Goal: Check status: Check status

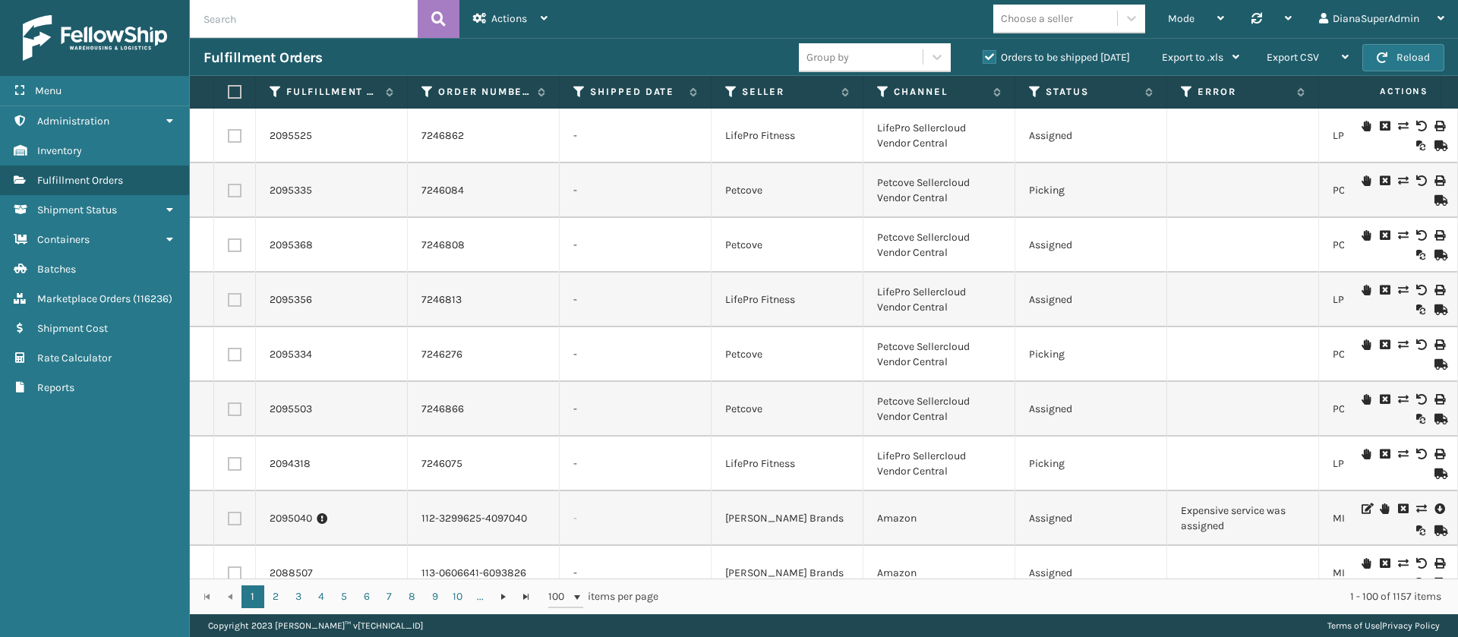
click at [358, 14] on input "text" at bounding box center [304, 19] width 228 height 38
type input "2094475"
click at [438, 24] on icon at bounding box center [438, 19] width 14 height 23
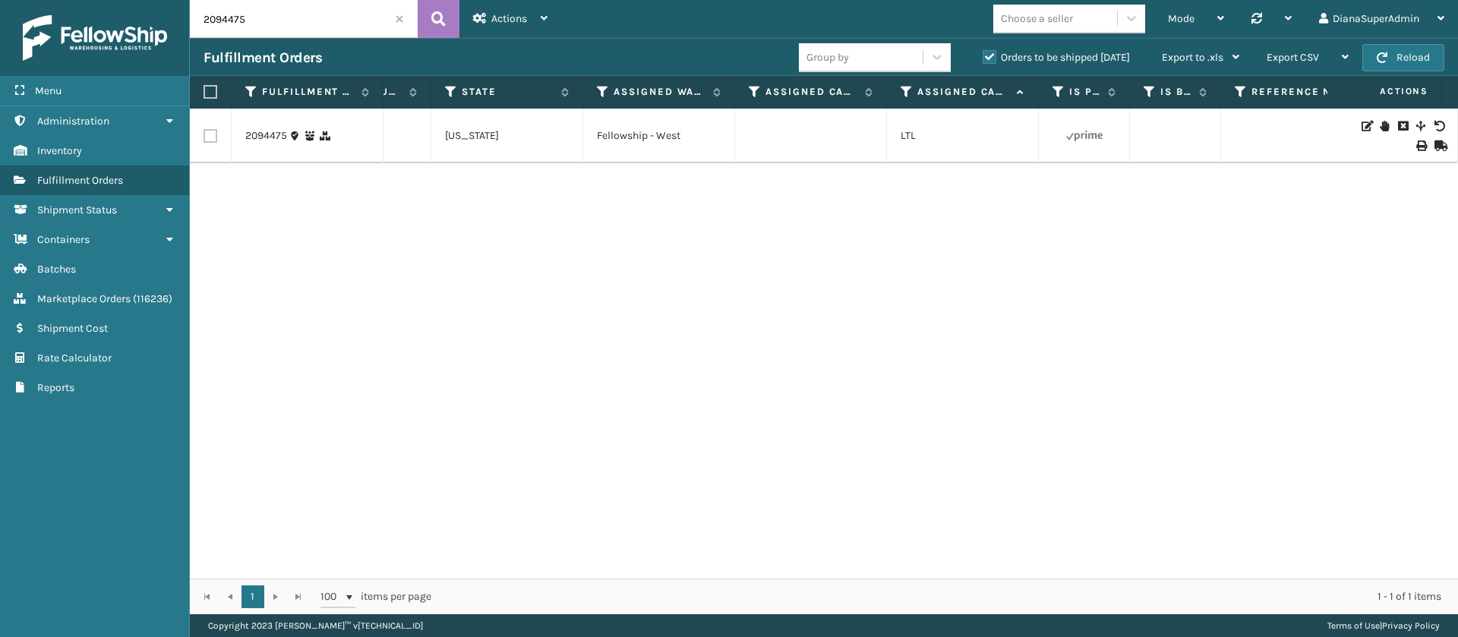
scroll to position [0, 1430]
click at [269, 139] on link "2094475" at bounding box center [266, 135] width 42 height 15
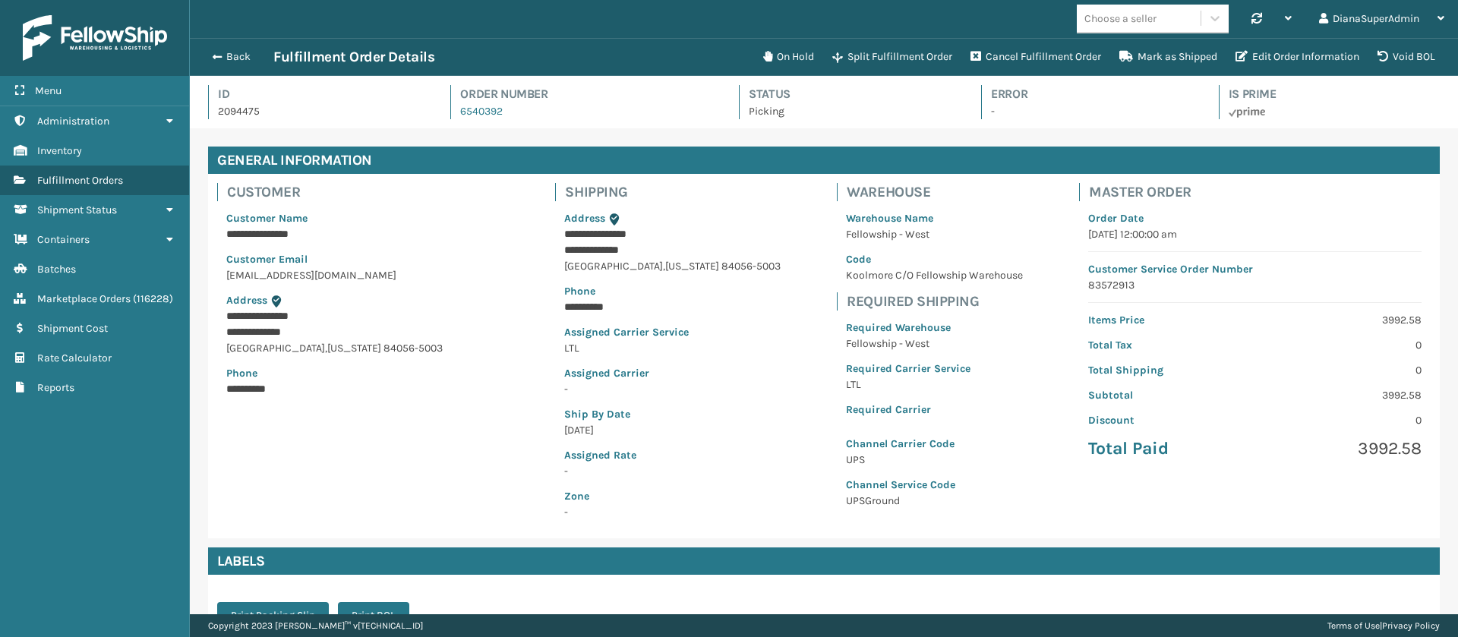
click at [846, 458] on p "UPS" at bounding box center [934, 460] width 177 height 16
click at [846, 500] on p "UPSGround" at bounding box center [934, 501] width 177 height 16
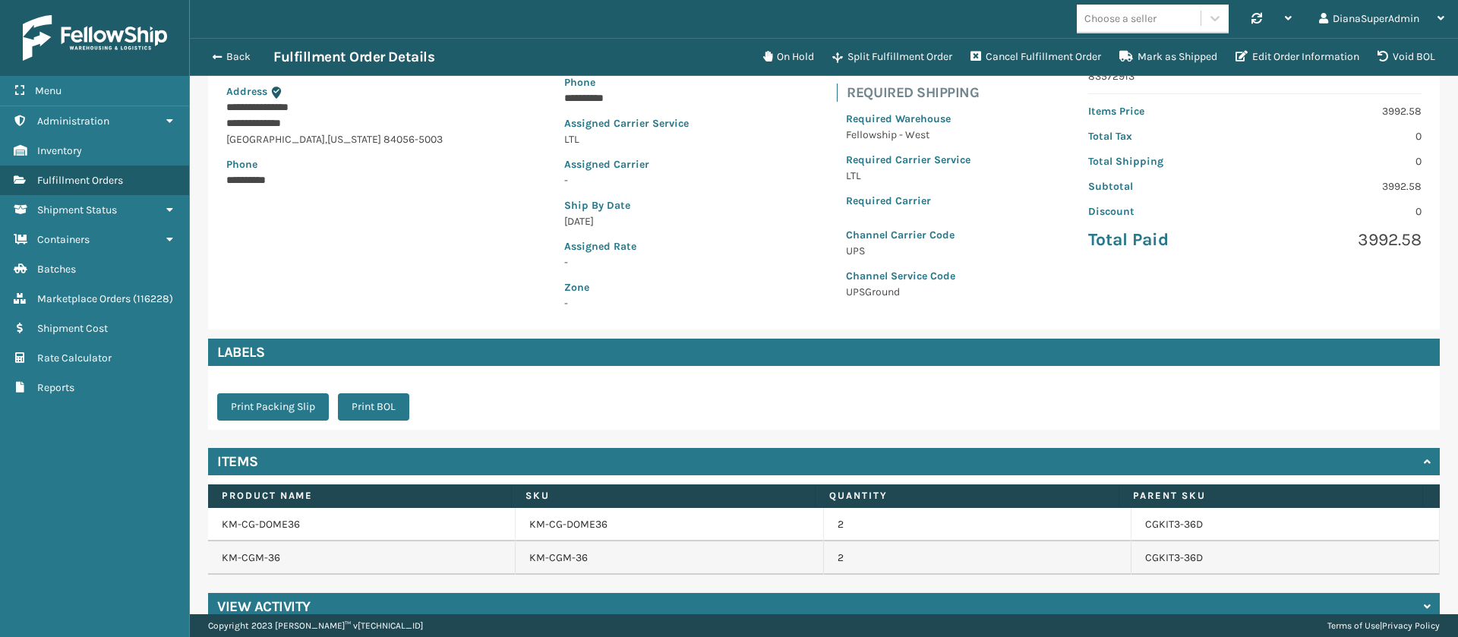
scroll to position [210, 0]
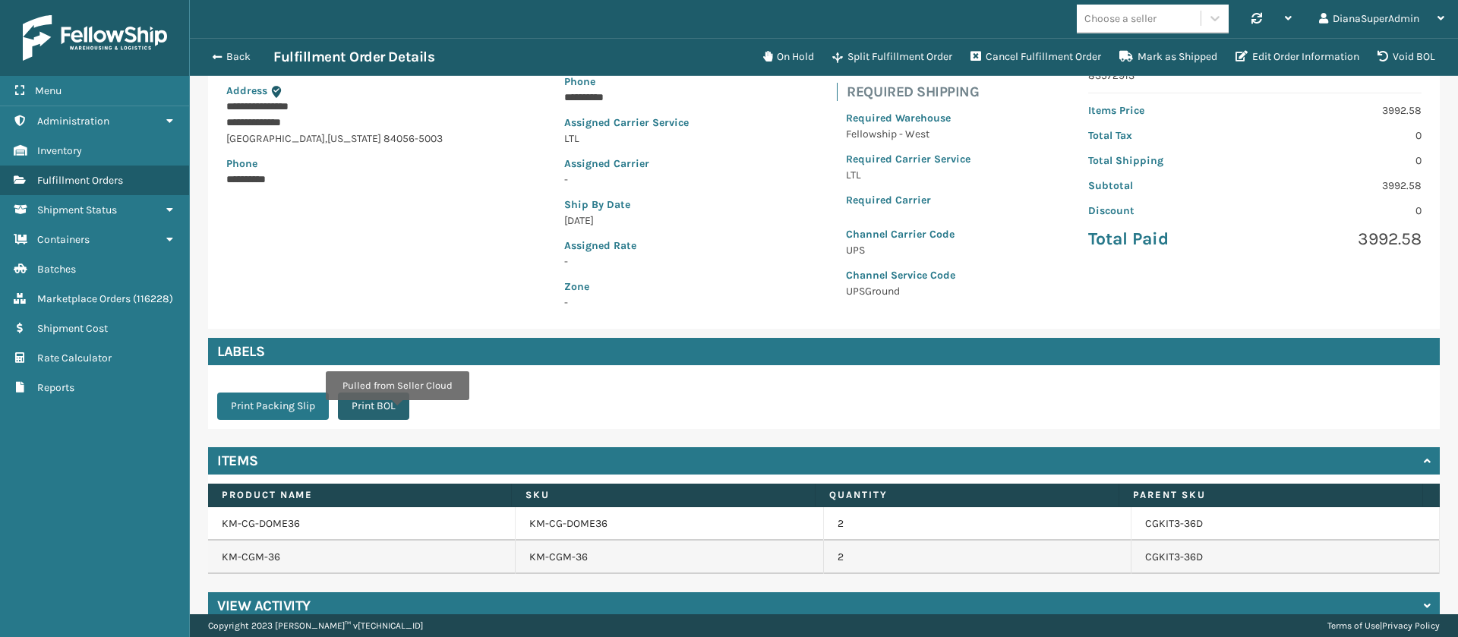
click at [396, 411] on button "Print BOL" at bounding box center [373, 406] width 71 height 27
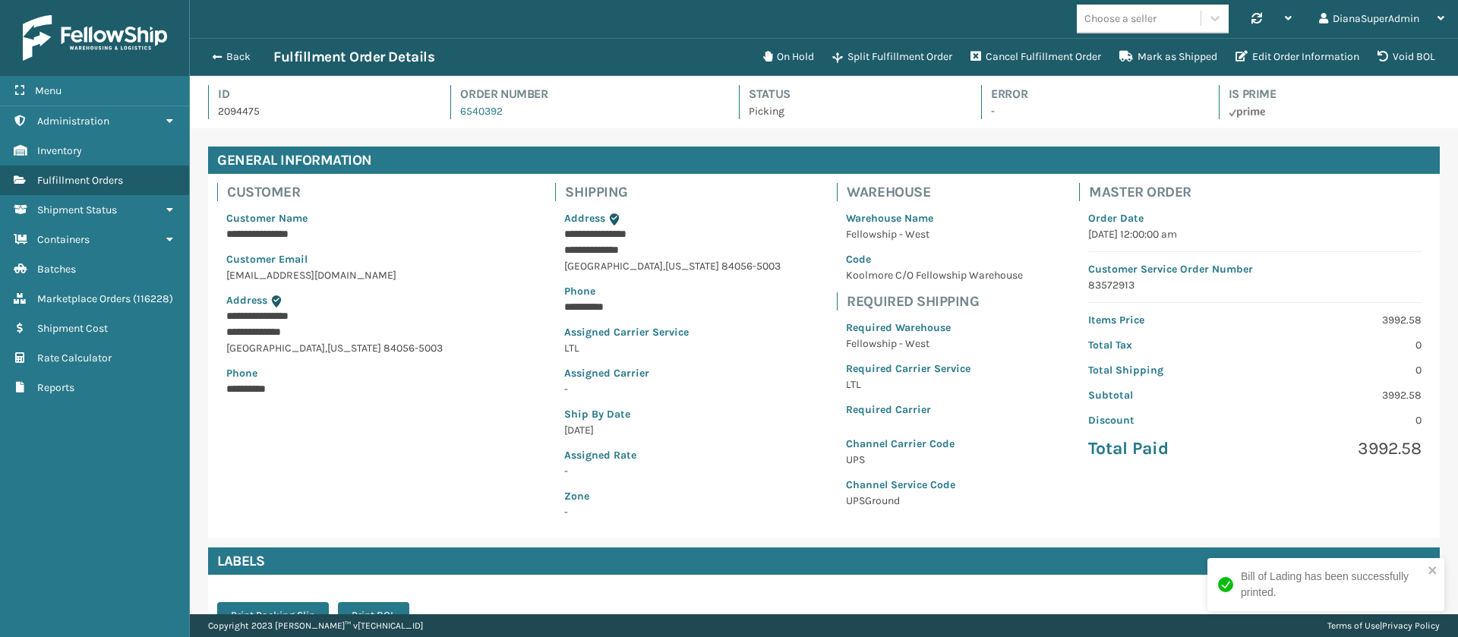
scroll to position [36, 1268]
